Goal: Navigation & Orientation: Find specific page/section

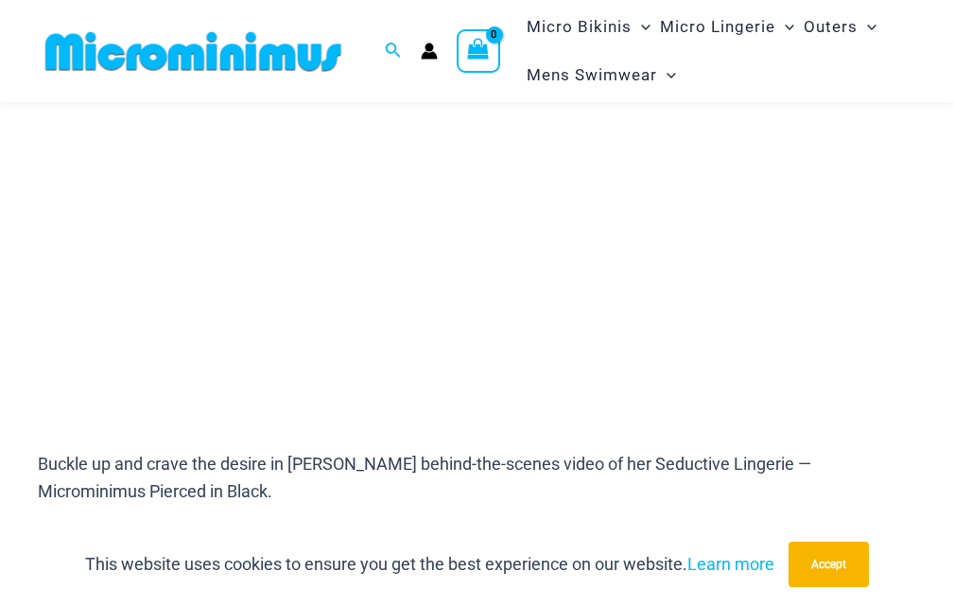
scroll to position [296, 0]
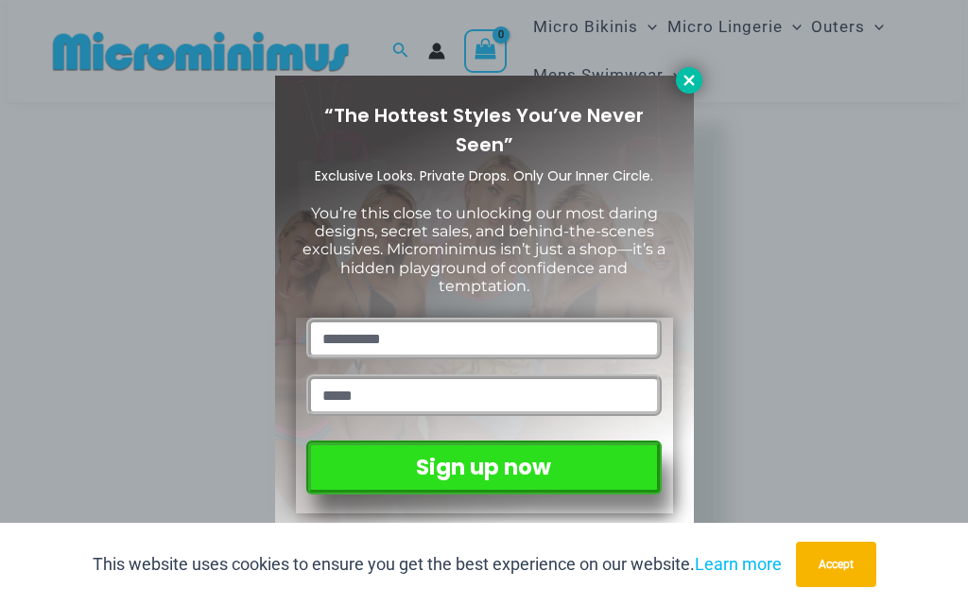
click at [691, 80] on icon at bounding box center [689, 80] width 17 height 17
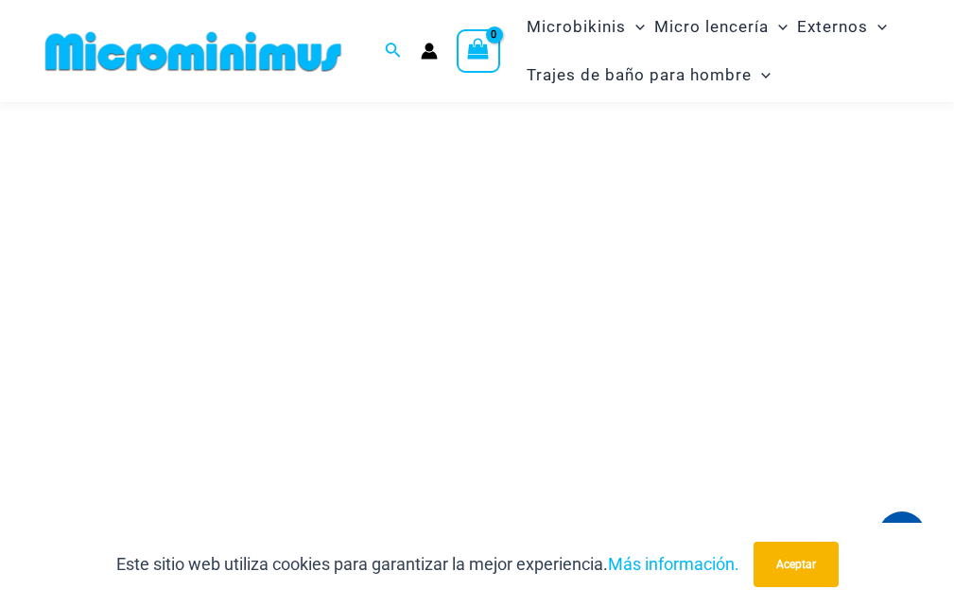
drag, startPoint x: 643, startPoint y: 515, endPoint x: 573, endPoint y: 518, distance: 70.0
click at [573, 544] on font "Abróchese el cinturón y anhele el deseo en el video detrás de escena de Heather…" at bounding box center [457, 568] width 839 height 48
drag, startPoint x: 26, startPoint y: 54, endPoint x: 246, endPoint y: 48, distance: 219.3
click at [250, 47] on div "Buscar: Buscar Buscar No hay productos en el carrito. No hay productos en el ca…" at bounding box center [477, 51] width 954 height 102
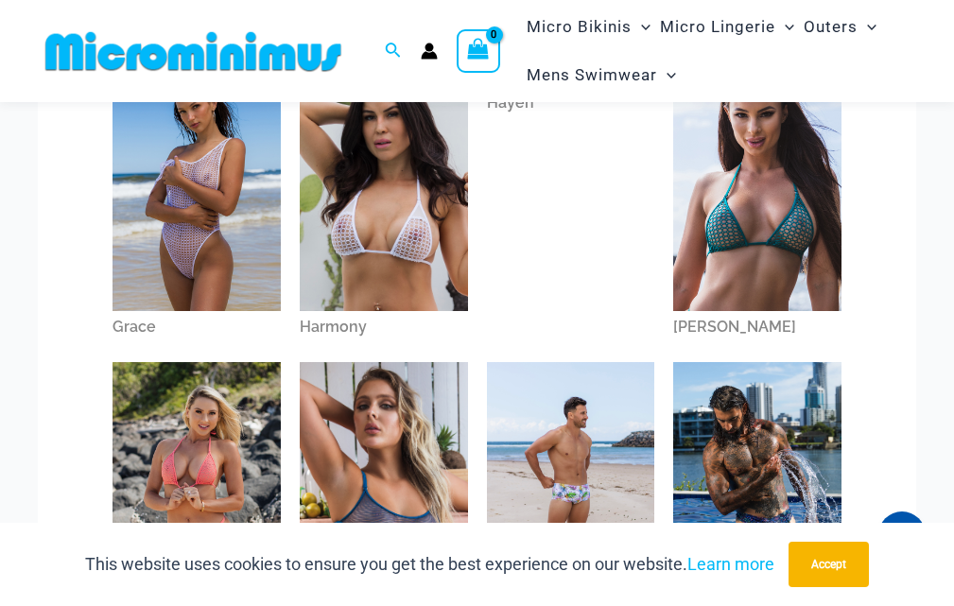
scroll to position [512, 0]
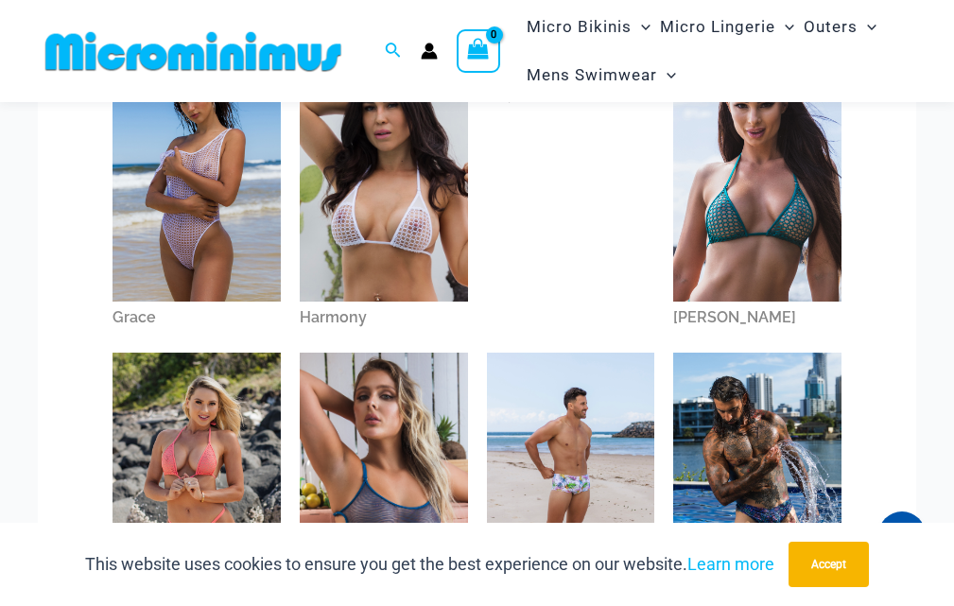
drag, startPoint x: 960, startPoint y: 112, endPoint x: 962, endPoint y: 221, distance: 108.7
click at [782, 207] on img at bounding box center [757, 175] width 168 height 252
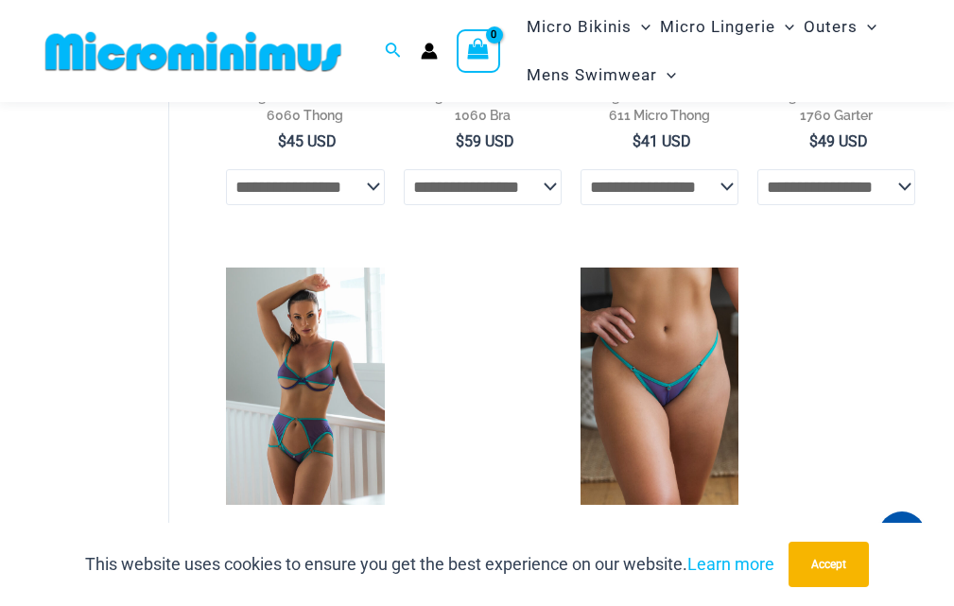
scroll to position [3027, 0]
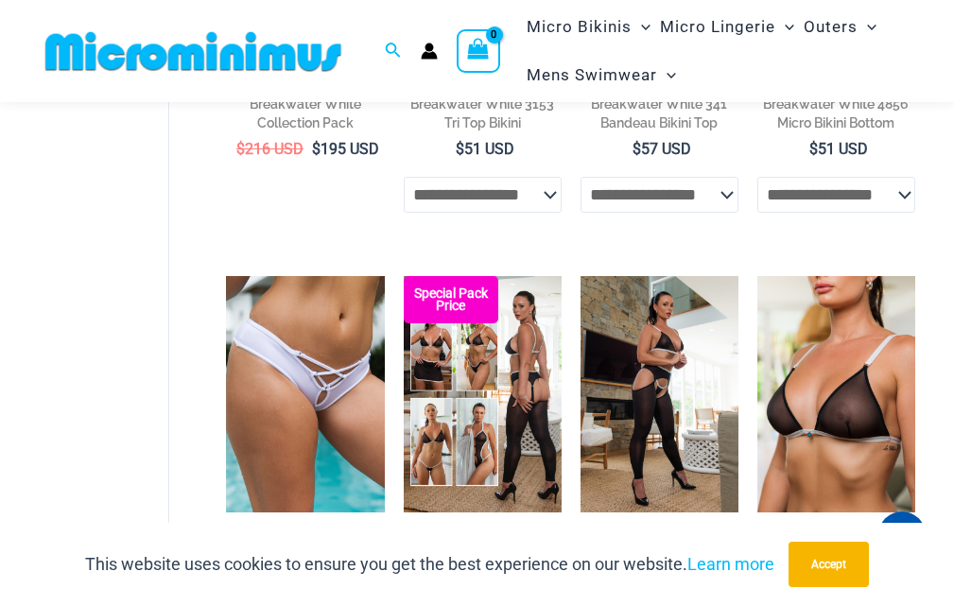
scroll to position [0, 0]
